Goal: Find specific page/section: Find specific page/section

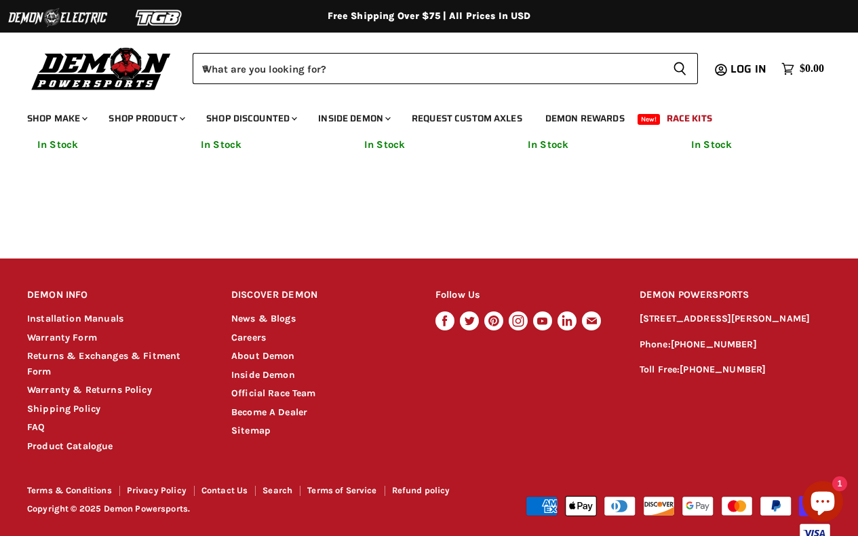
scroll to position [1117, 0]
